Goal: Register for event/course

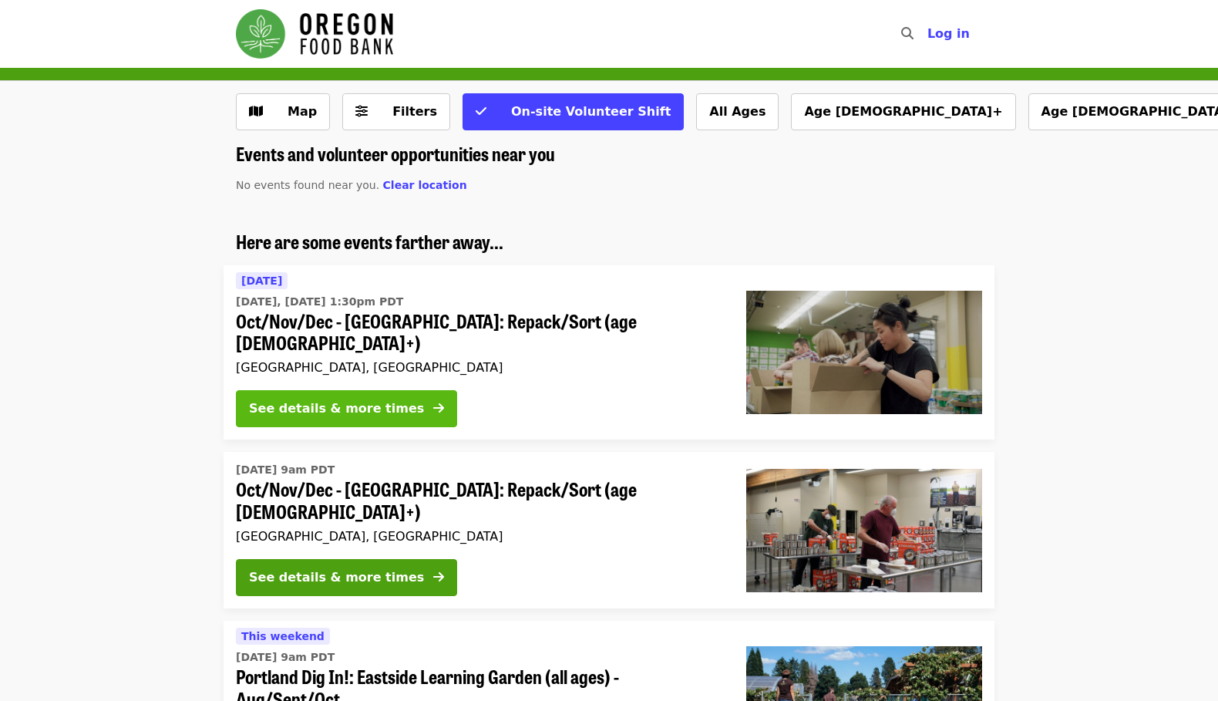
click at [267, 399] on div "See details & more times" at bounding box center [336, 408] width 175 height 18
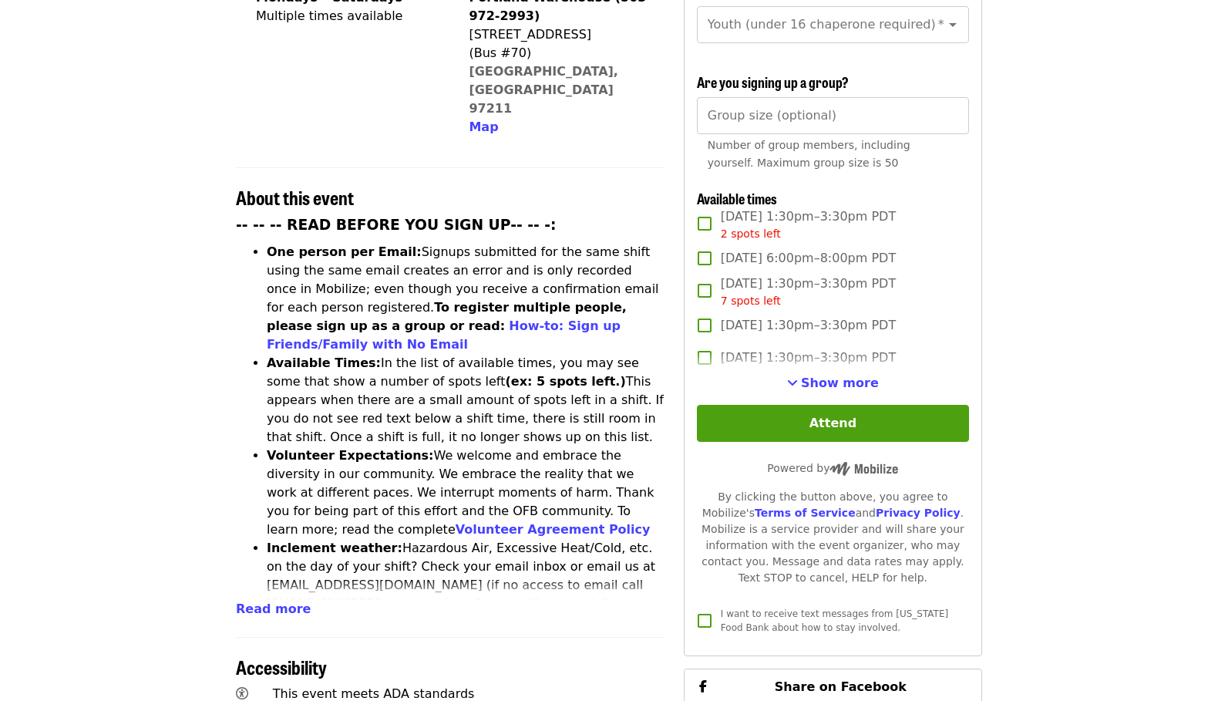
scroll to position [694, 0]
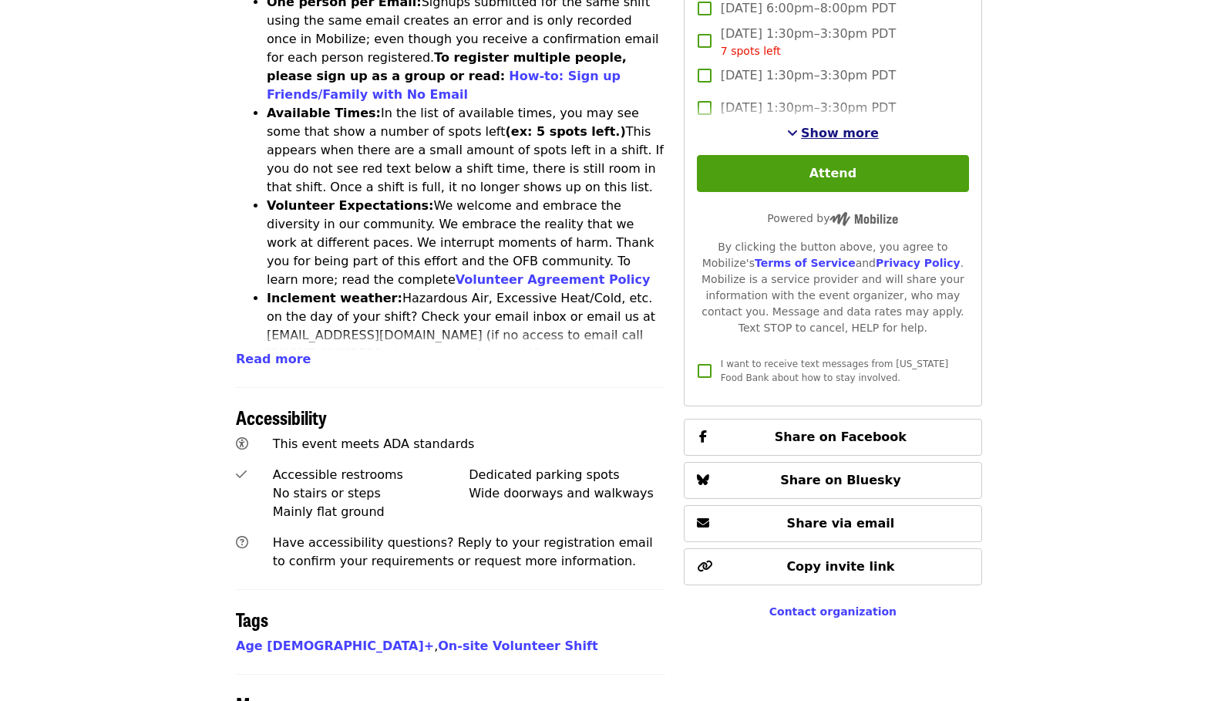
click at [829, 132] on span "Show more" at bounding box center [840, 133] width 78 height 15
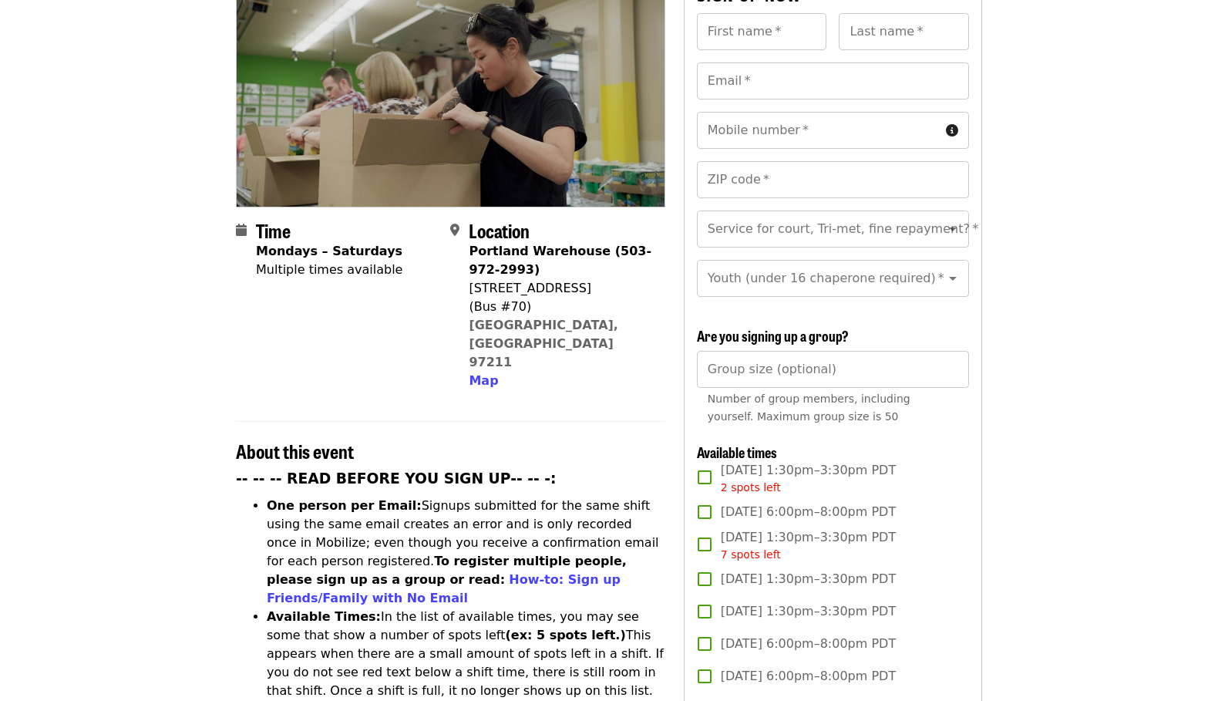
scroll to position [154, 0]
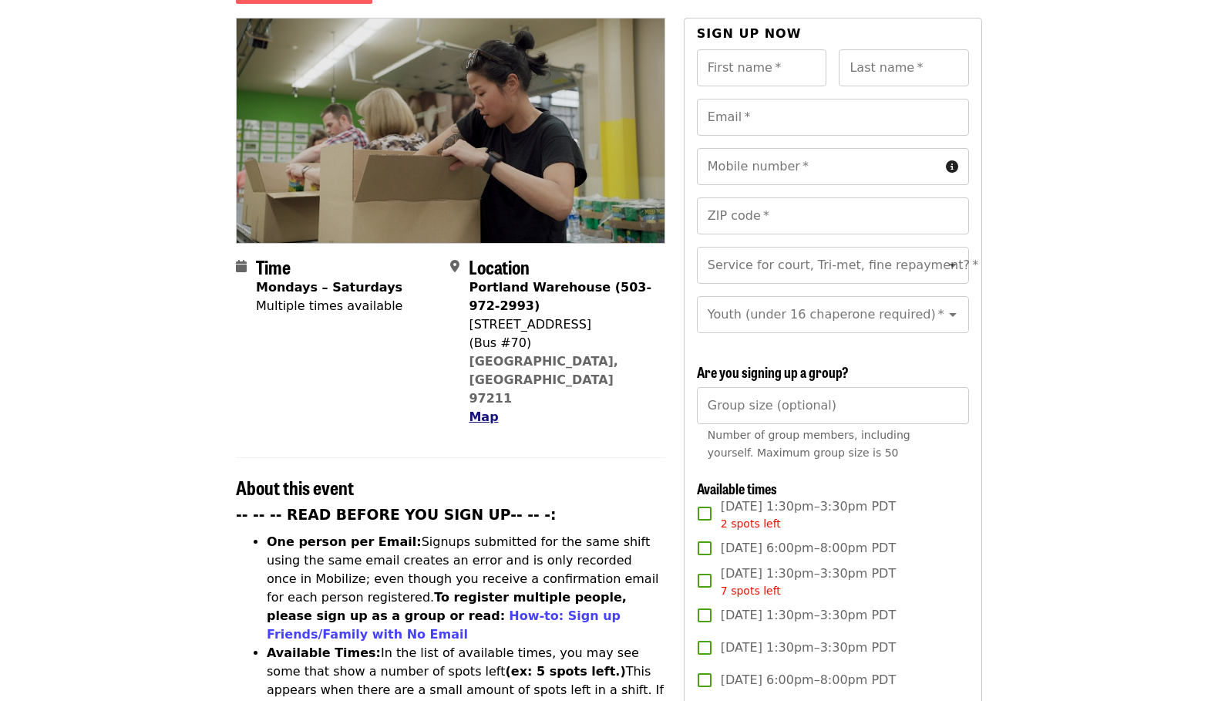
click at [483, 409] on span "Map" at bounding box center [483, 416] width 29 height 15
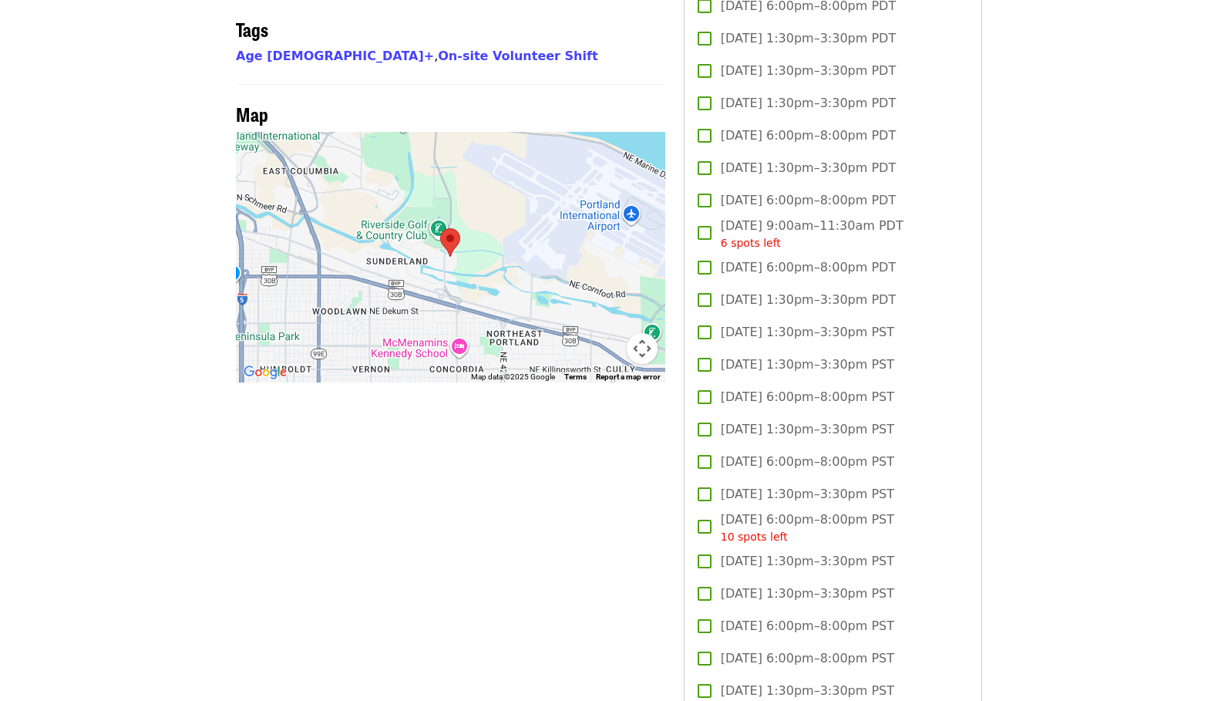
scroll to position [1303, 0]
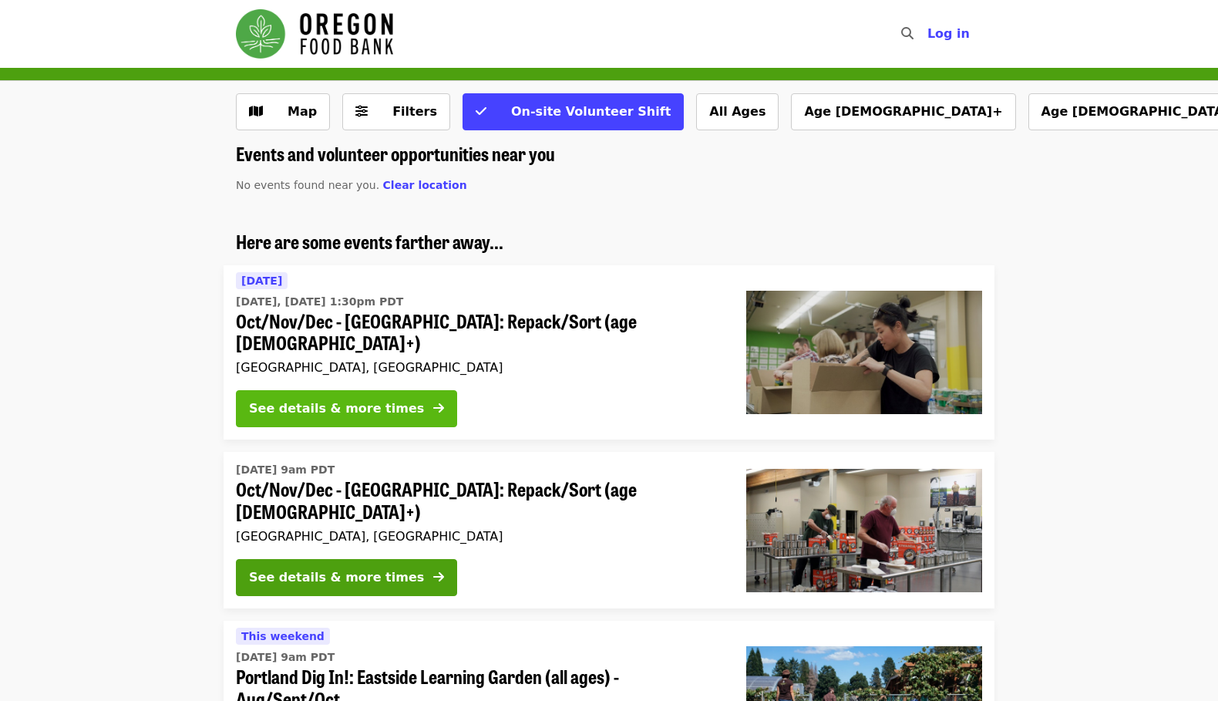
click at [326, 399] on div "See details & more times" at bounding box center [336, 408] width 175 height 18
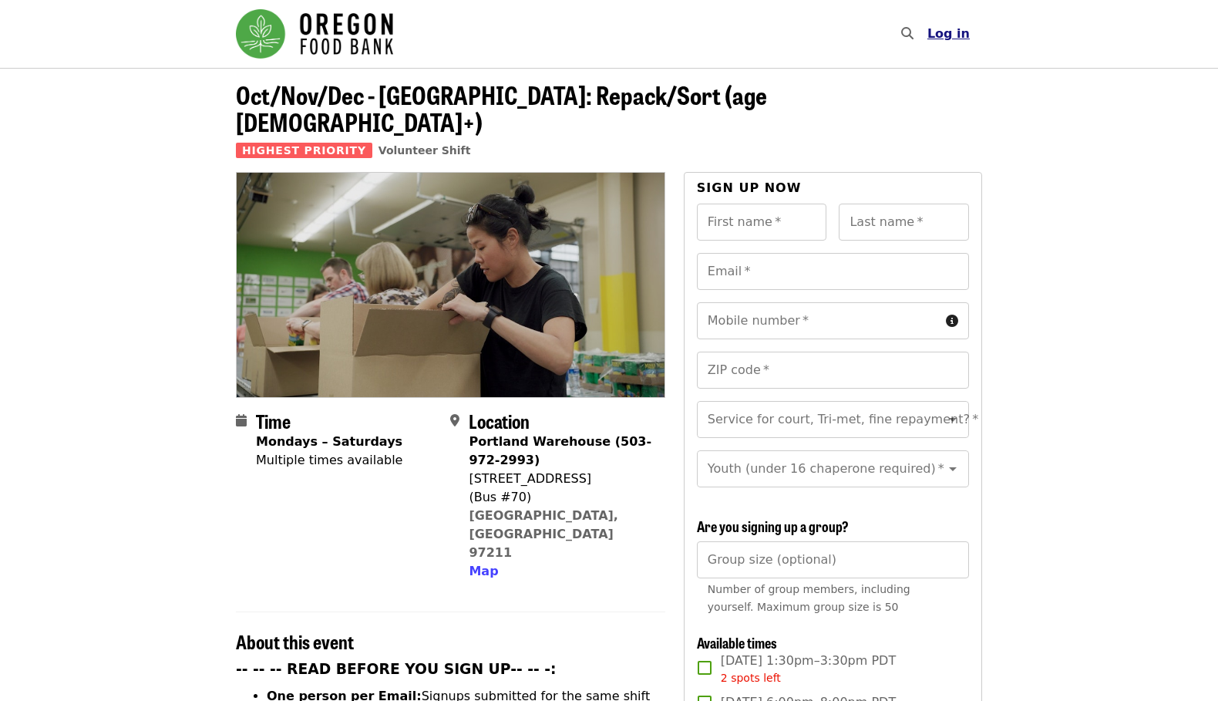
click at [961, 38] on span "Log in" at bounding box center [948, 33] width 42 height 15
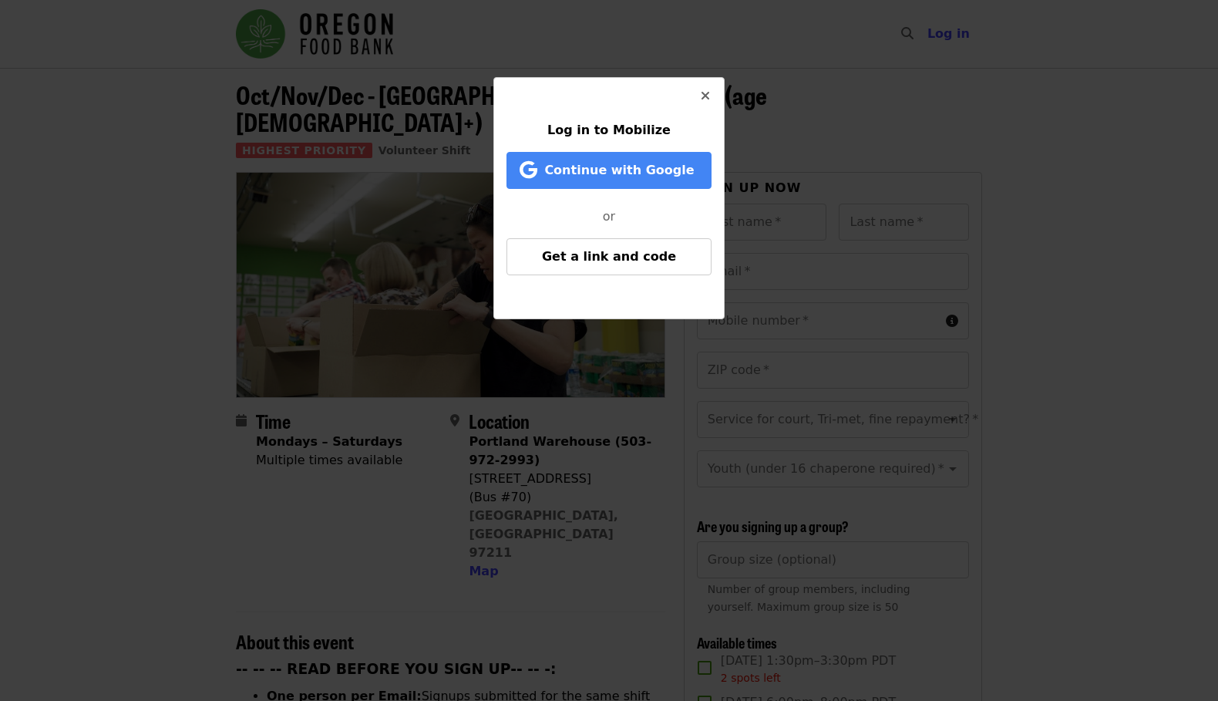
click at [707, 90] on icon "times icon" at bounding box center [705, 96] width 9 height 15
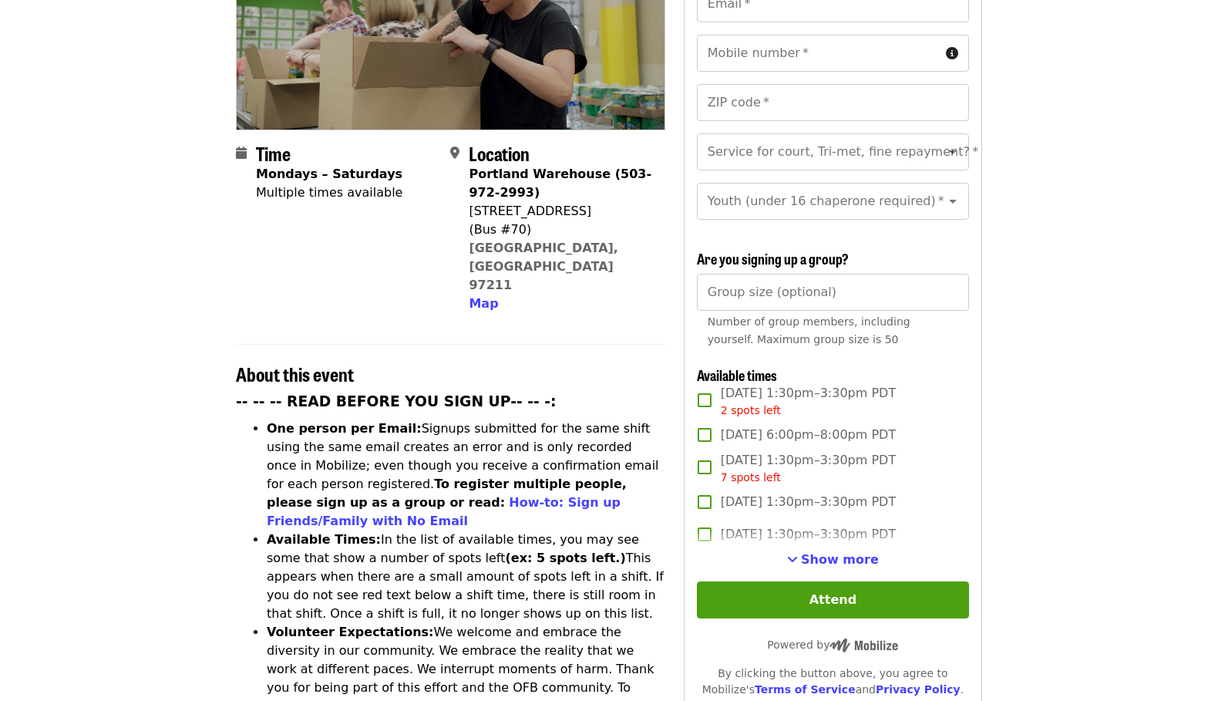
scroll to position [77, 0]
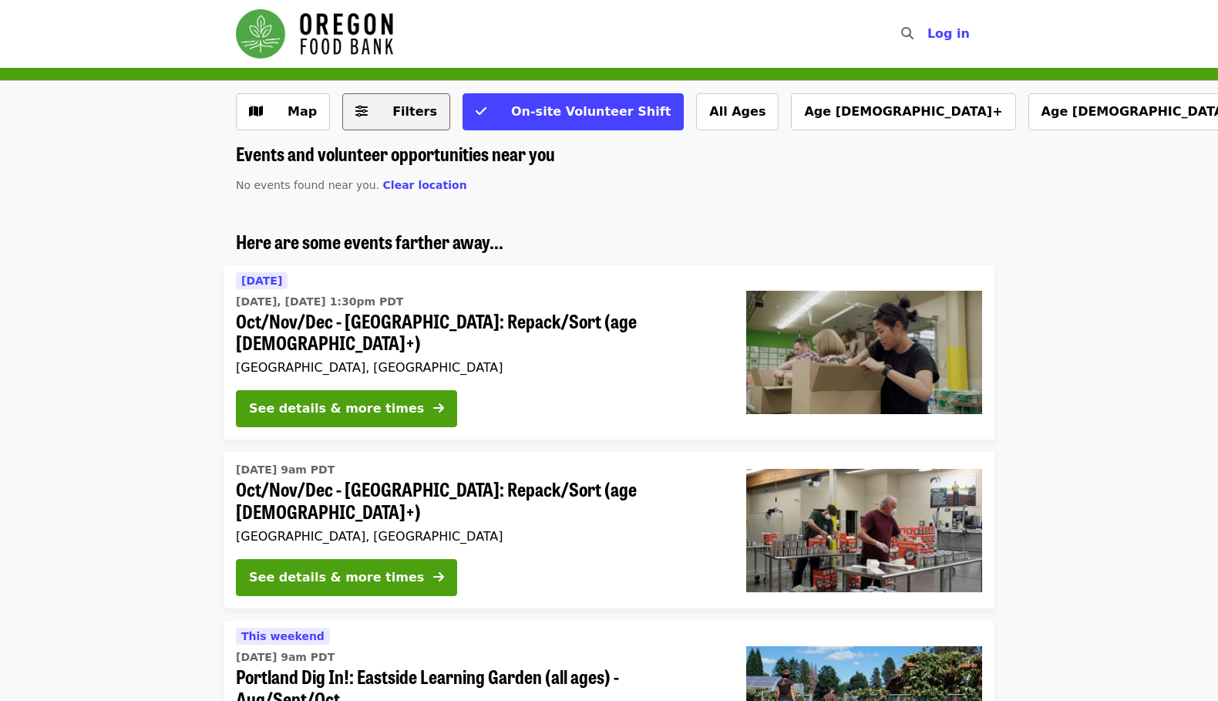
click at [358, 107] on icon "sliders-h icon" at bounding box center [361, 111] width 12 height 15
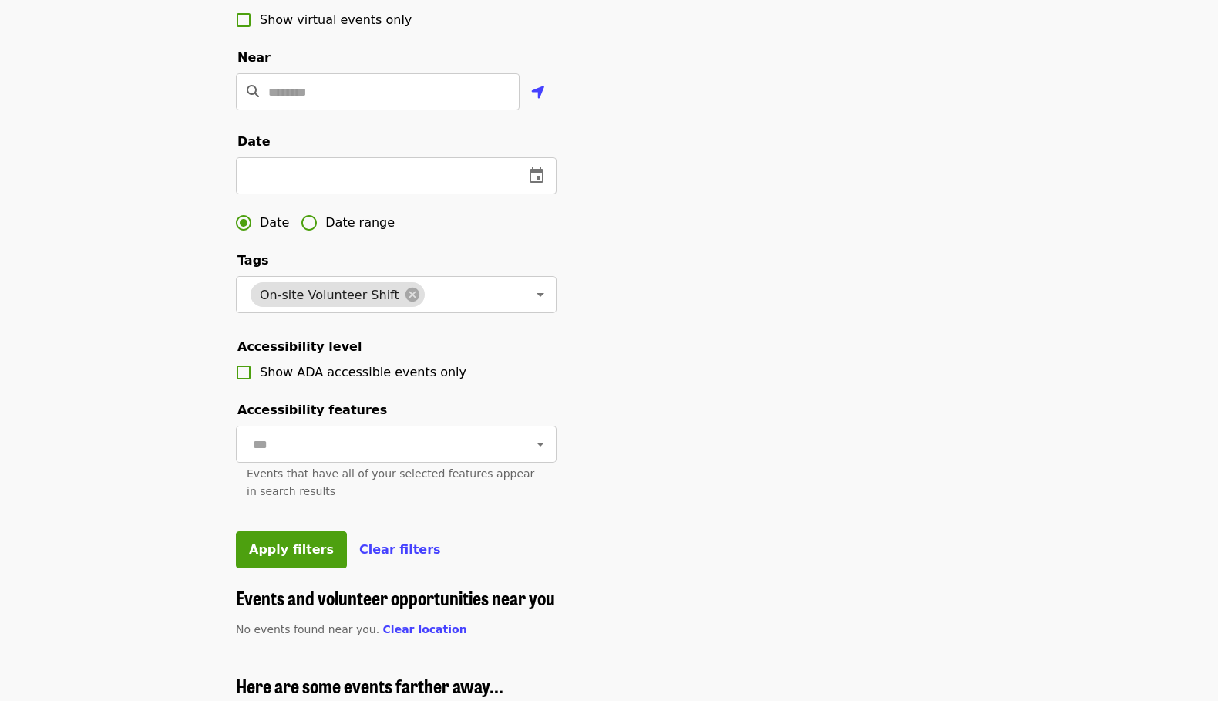
scroll to position [385, 0]
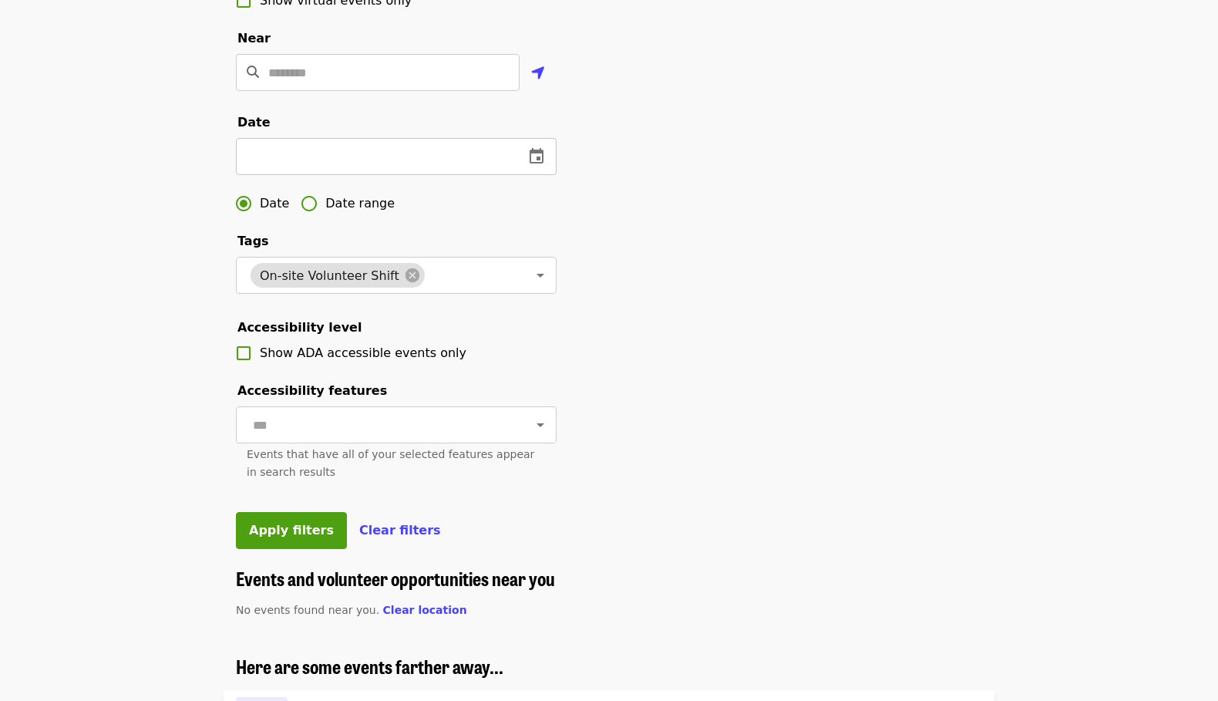
click at [539, 163] on icon "change date" at bounding box center [537, 155] width 14 height 15
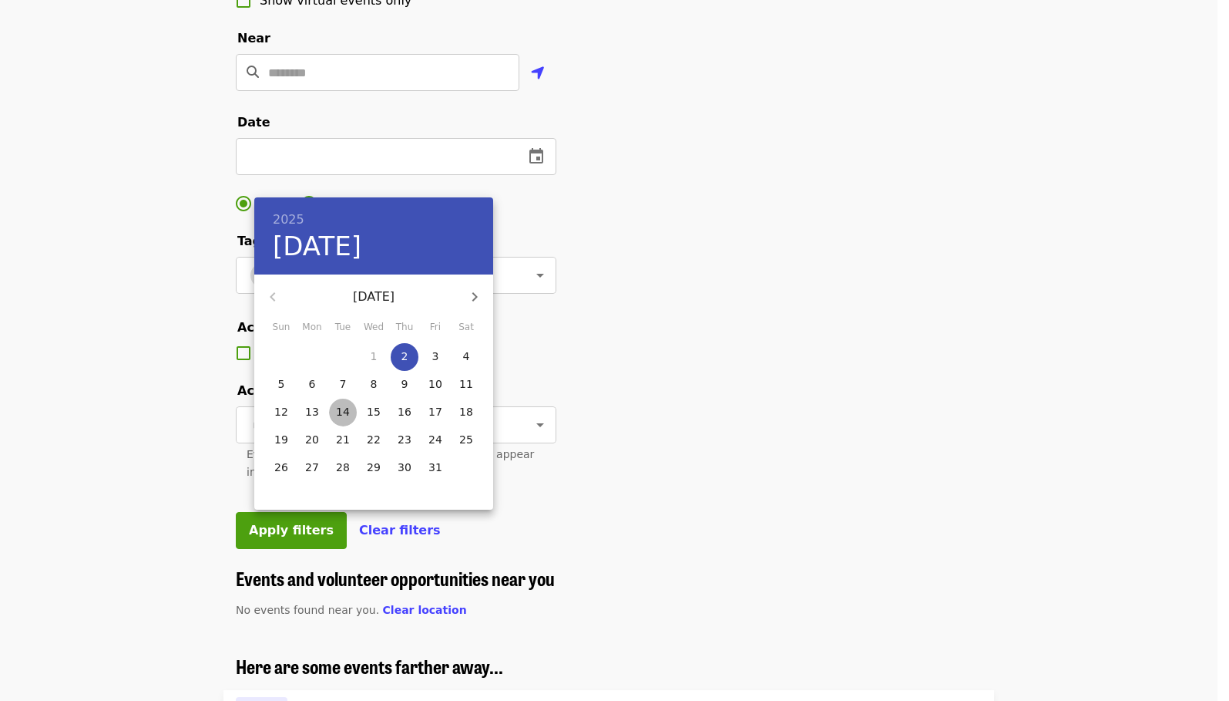
click at [343, 414] on p "14" at bounding box center [343, 411] width 14 height 15
type input "**********"
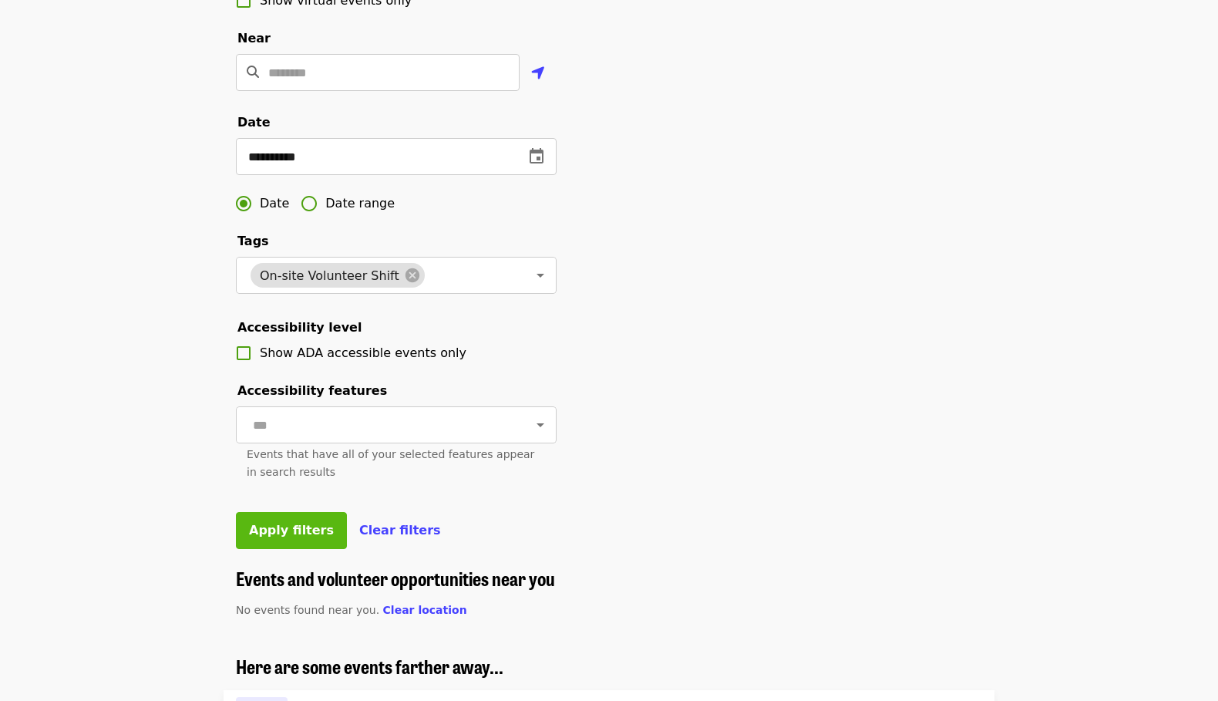
click at [280, 537] on span "Apply filters" at bounding box center [291, 530] width 85 height 15
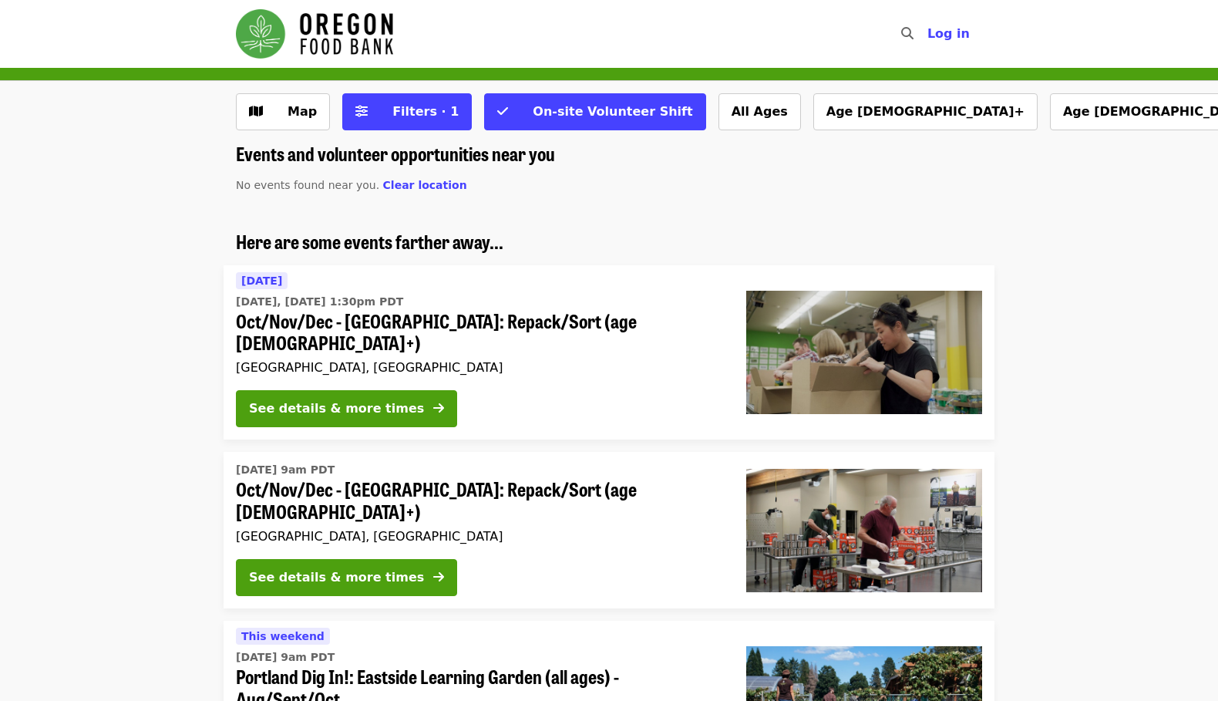
click at [476, 324] on span "Oct/Nov/Dec - [GEOGRAPHIC_DATA]: Repack/Sort (age [DEMOGRAPHIC_DATA]+)" at bounding box center [479, 332] width 486 height 45
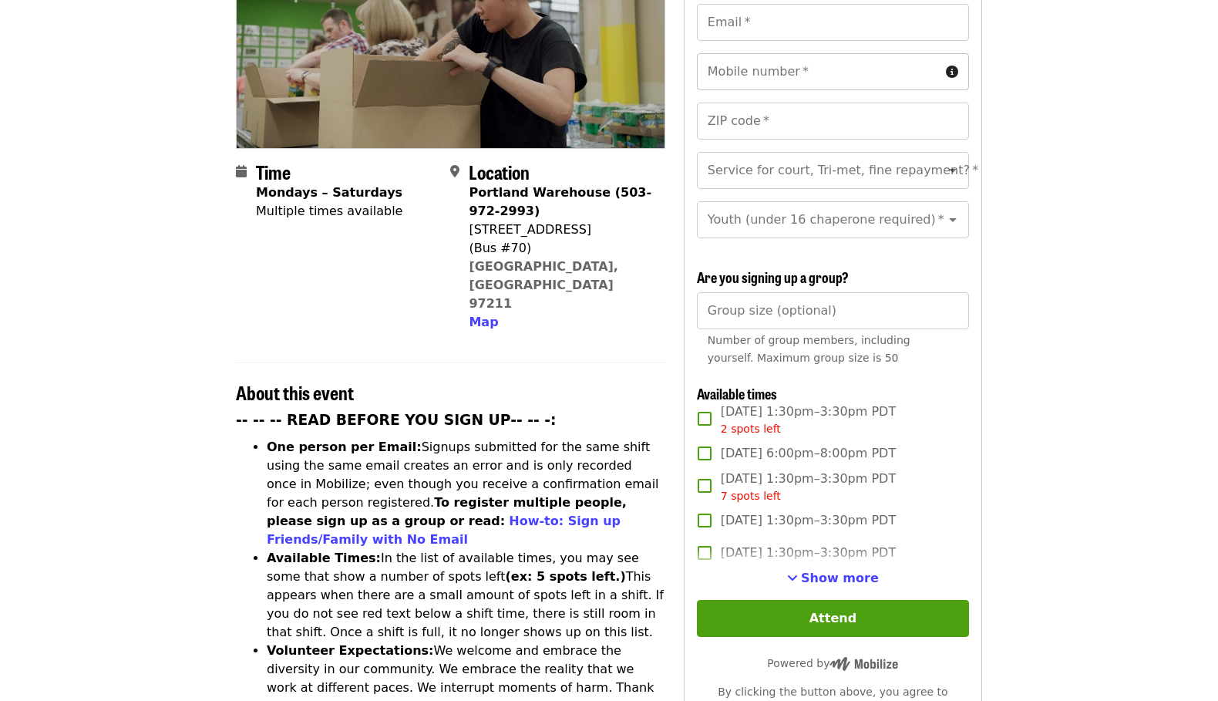
scroll to position [308, 0]
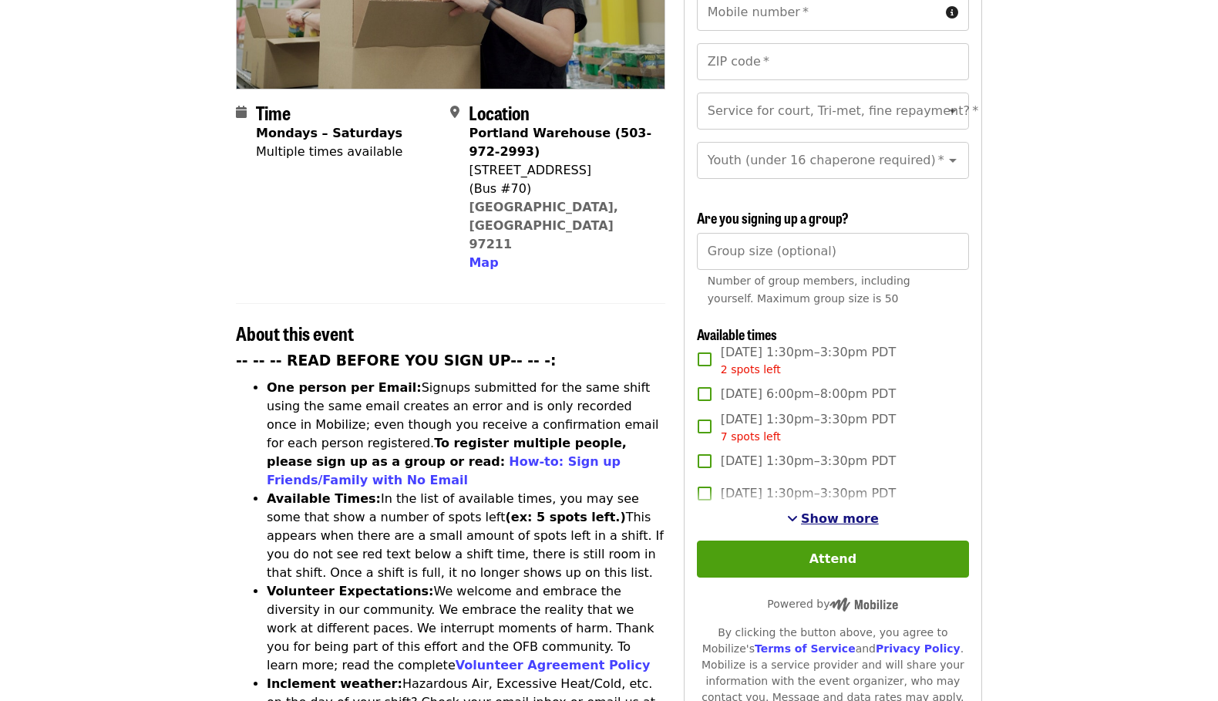
click at [826, 514] on span "Show more" at bounding box center [840, 518] width 78 height 15
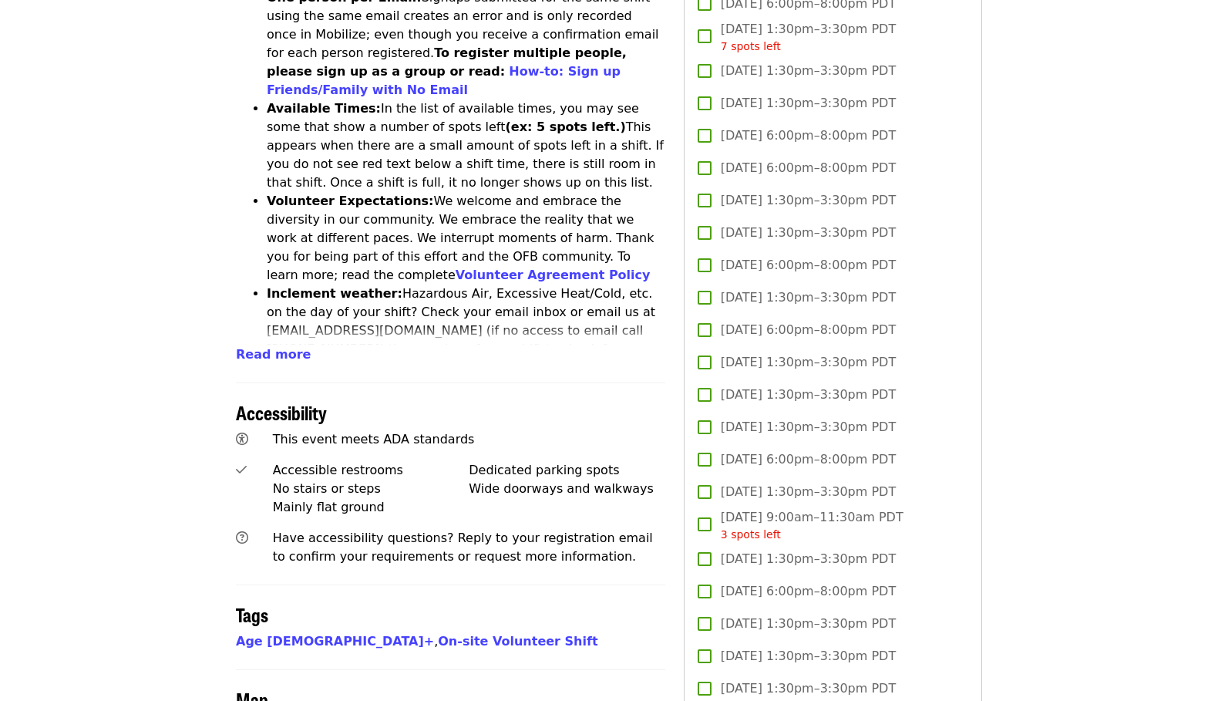
scroll to position [694, 0]
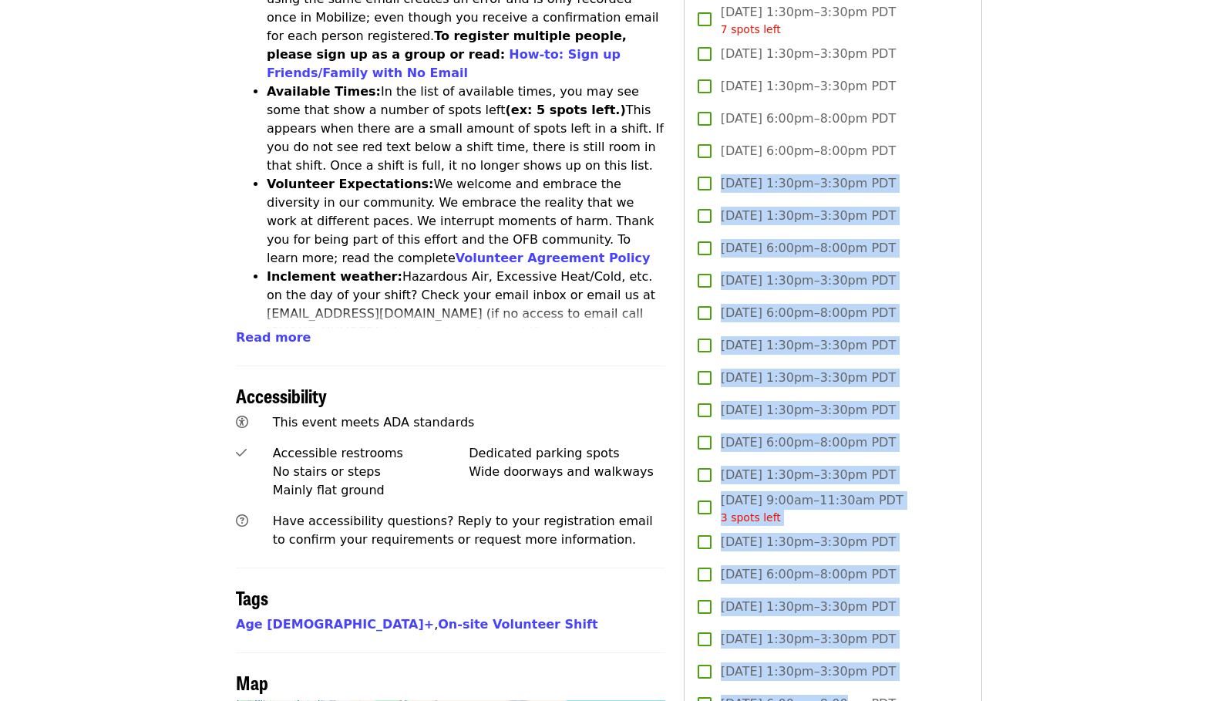
scroll to position [752, 0]
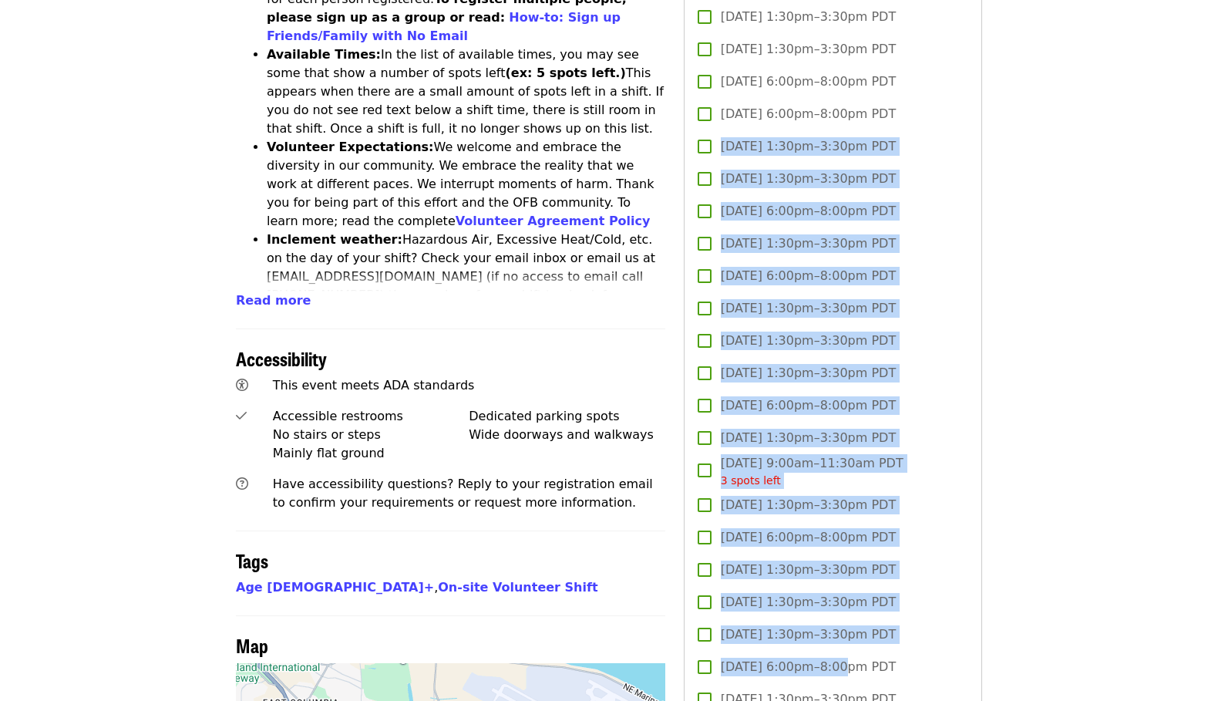
drag, startPoint x: 680, startPoint y: 200, endPoint x: 912, endPoint y: 572, distance: 438.7
copy div "[DATE] 1:30pm–3:30pm PDT [DATE] 1:30pm–3:30pm PDT [DATE] 6:00pm–8:00pm PDT [DAT…"
